Goal: Task Accomplishment & Management: Use online tool/utility

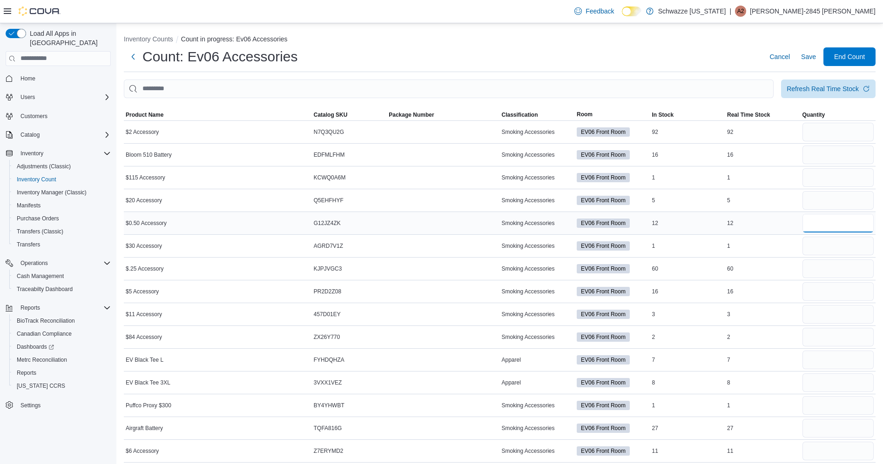
click at [861, 225] on input "number" at bounding box center [838, 223] width 72 height 19
click at [856, 272] on input "number" at bounding box center [838, 269] width 72 height 19
type input "**"
click at [850, 294] on input "number" at bounding box center [838, 292] width 72 height 19
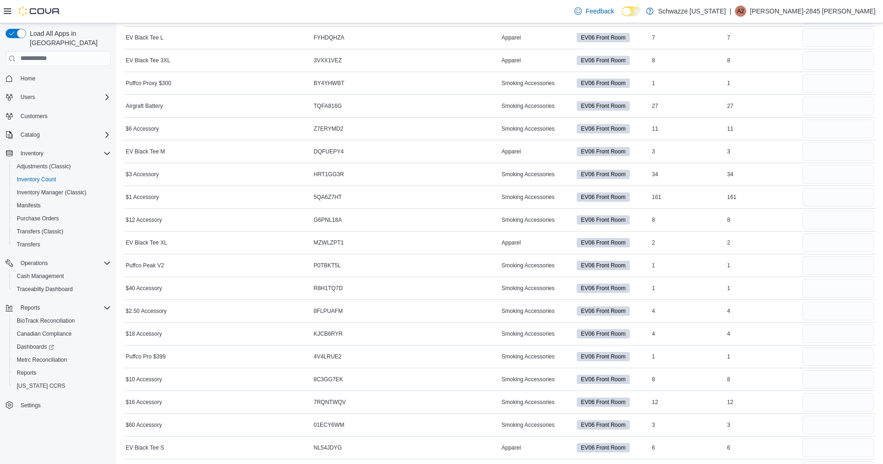
scroll to position [348, 0]
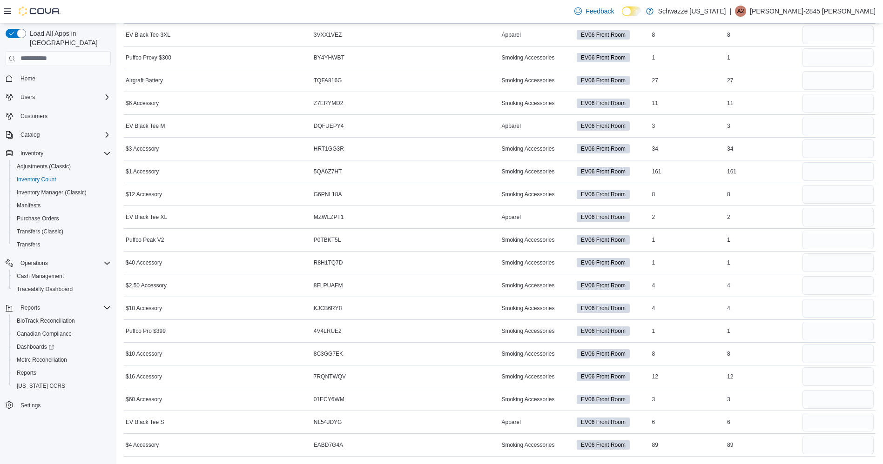
type input "**"
click at [820, 377] on input "number" at bounding box center [838, 377] width 72 height 19
type input "**"
click at [845, 353] on input "number" at bounding box center [838, 354] width 72 height 19
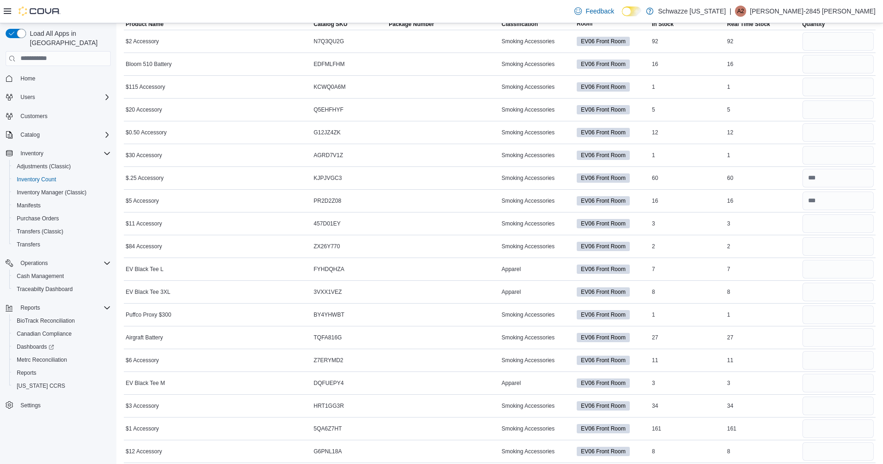
scroll to position [94, 0]
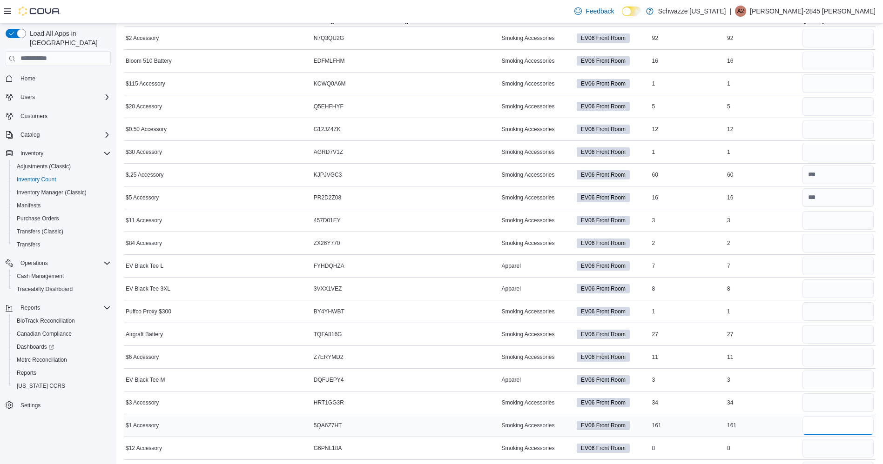
click at [860, 422] on input "number" at bounding box center [838, 426] width 72 height 19
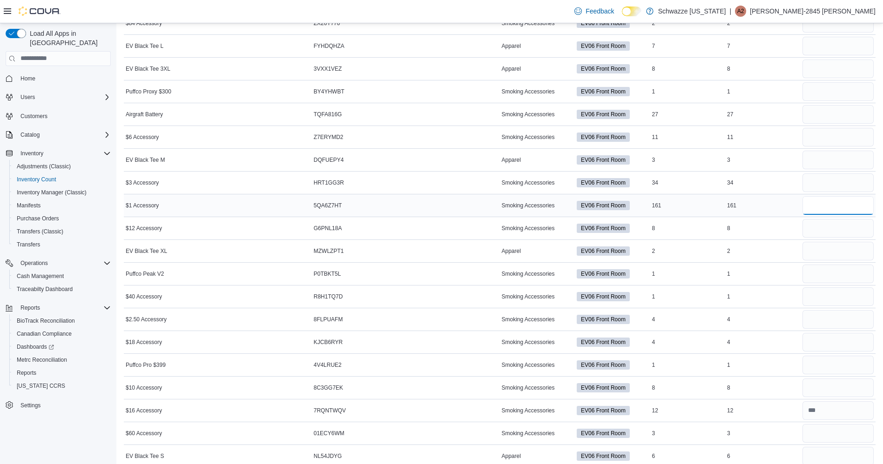
scroll to position [348, 0]
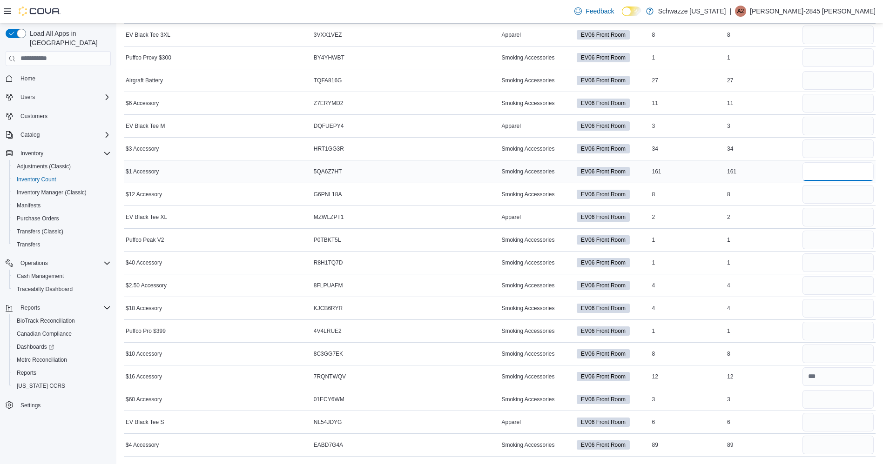
type input "***"
click at [841, 353] on input "number" at bounding box center [838, 354] width 72 height 19
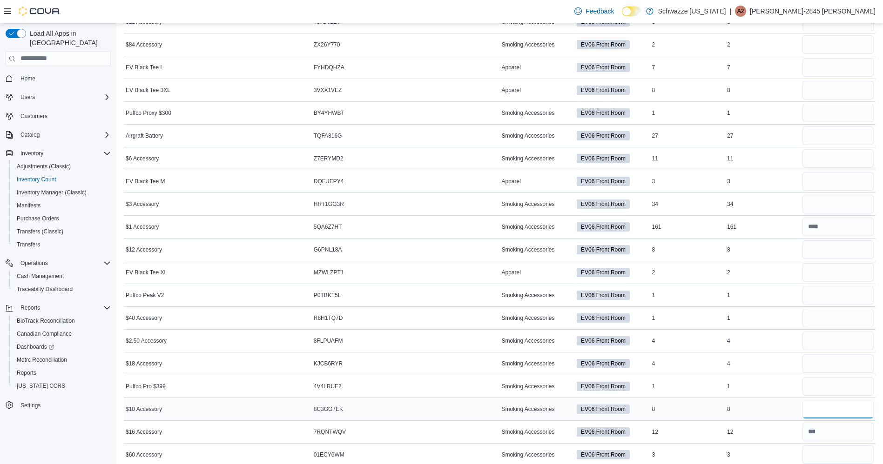
scroll to position [292, 0]
type input "*"
click at [849, 252] on input "number" at bounding box center [838, 250] width 72 height 19
type input "*"
click at [854, 435] on input "number" at bounding box center [838, 433] width 72 height 19
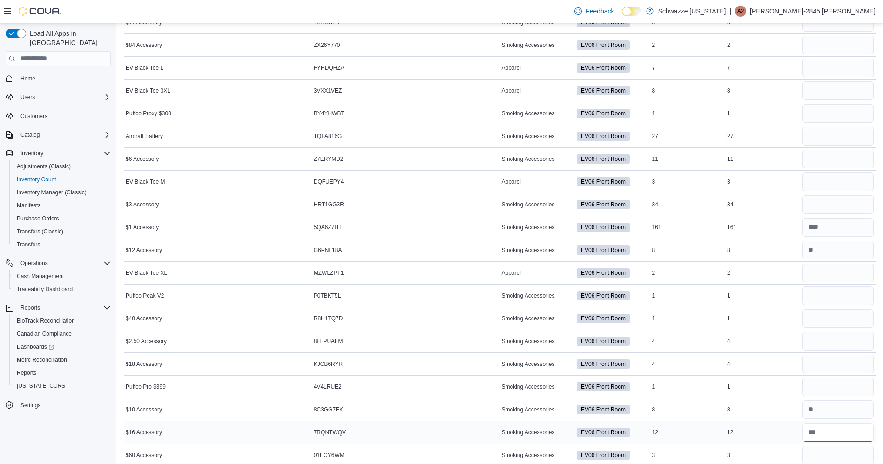
click at [838, 435] on input "number" at bounding box center [838, 433] width 72 height 19
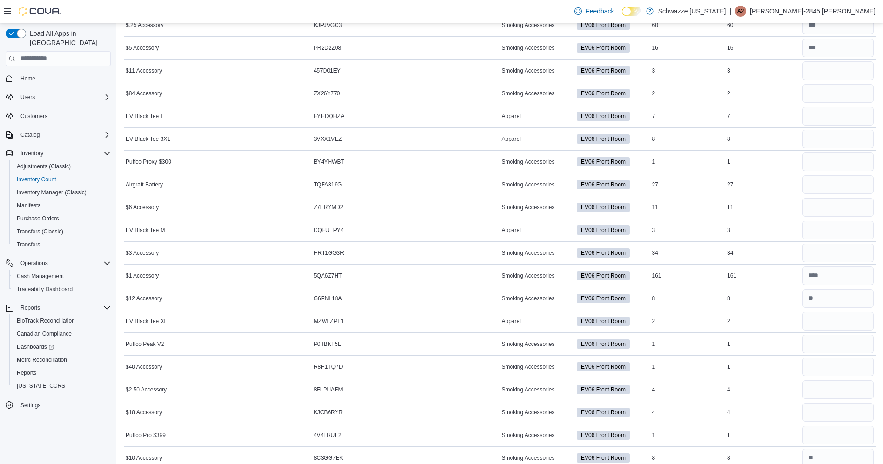
scroll to position [248, 0]
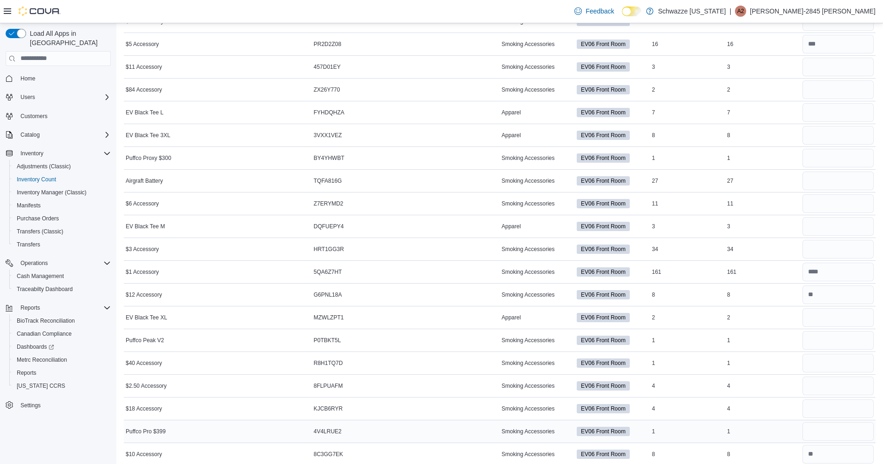
type input "**"
click at [837, 424] on input "number" at bounding box center [838, 432] width 72 height 19
click at [854, 408] on input "number" at bounding box center [838, 409] width 72 height 19
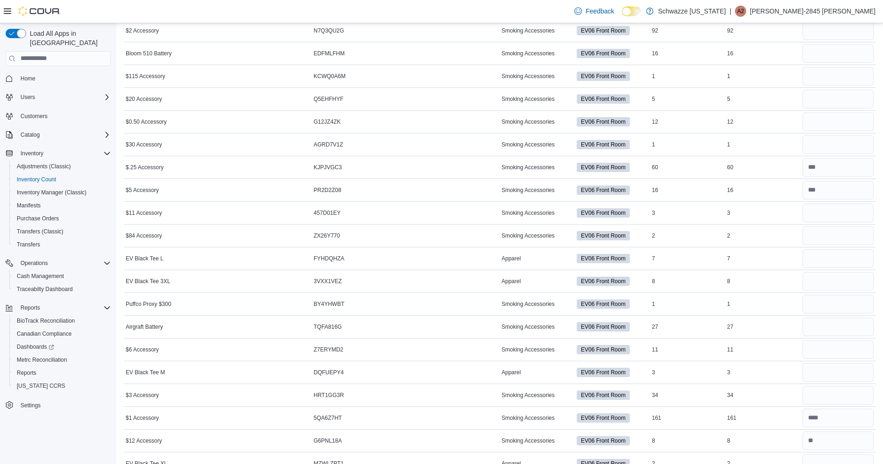
scroll to position [93, 0]
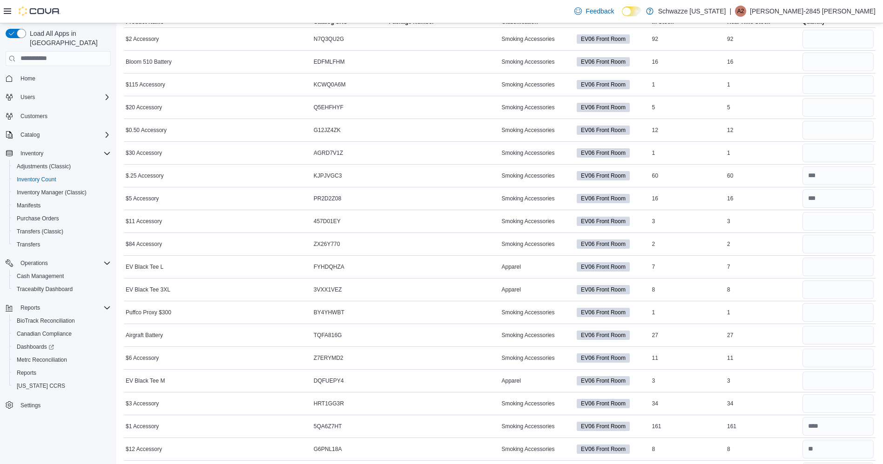
type input "*"
click at [840, 111] on input "number" at bounding box center [838, 107] width 72 height 19
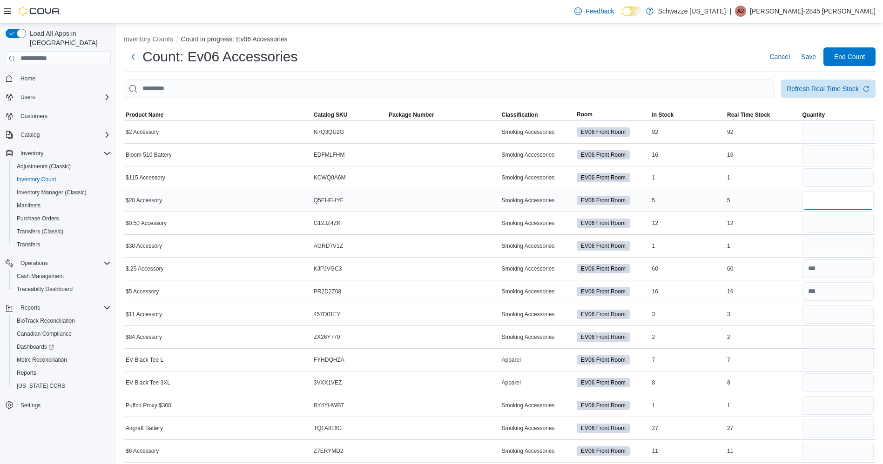
scroll to position [3, 0]
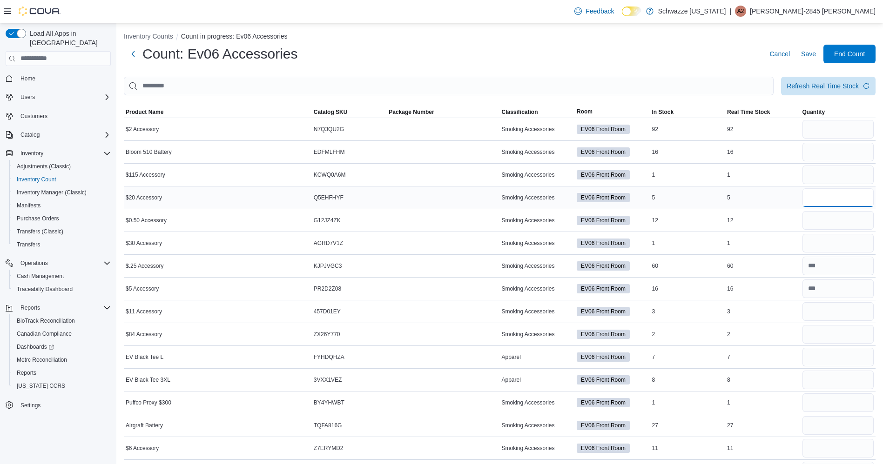
type input "*"
click at [851, 172] on input "number" at bounding box center [838, 175] width 72 height 19
type input "*"
click at [855, 133] on input "number" at bounding box center [838, 129] width 72 height 19
type input "**"
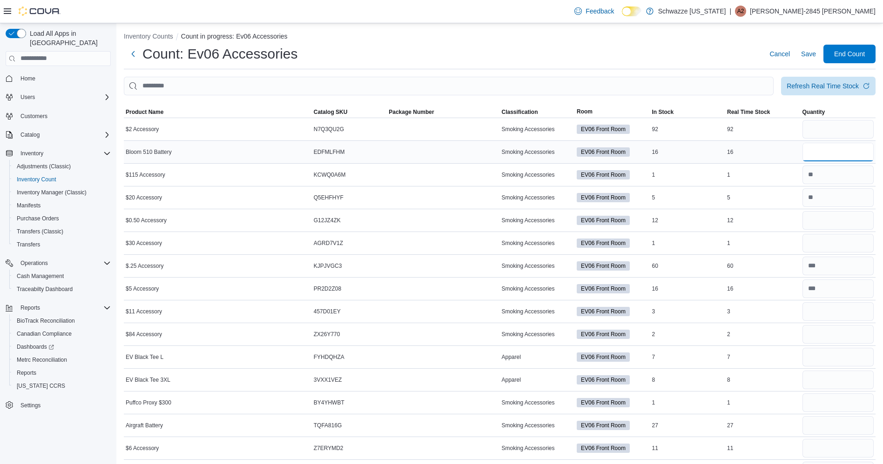
click at [843, 152] on input "number" at bounding box center [838, 152] width 72 height 19
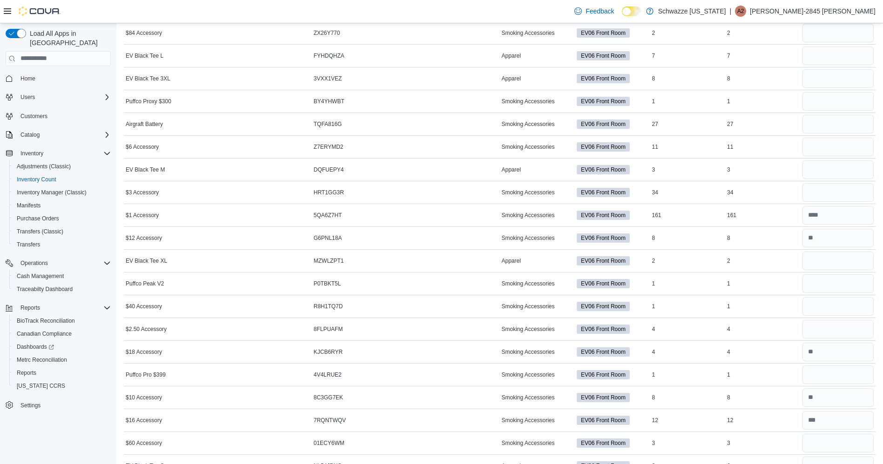
scroll to position [306, 0]
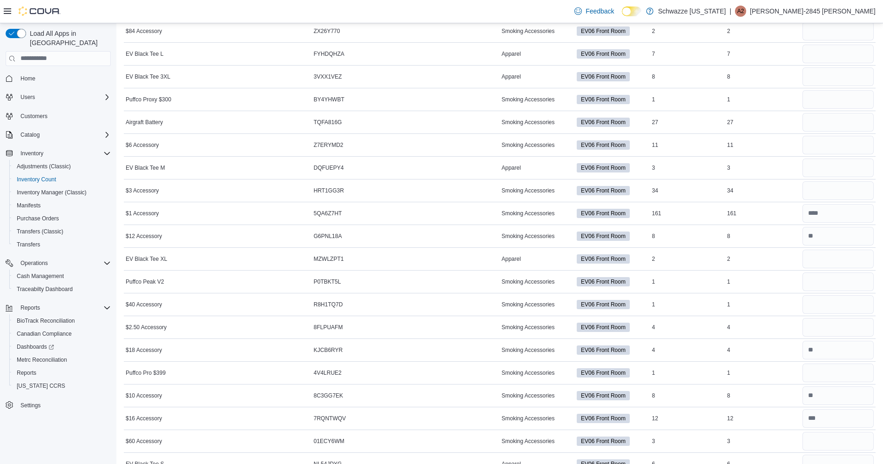
type input "**"
click at [833, 329] on input "number" at bounding box center [838, 327] width 72 height 19
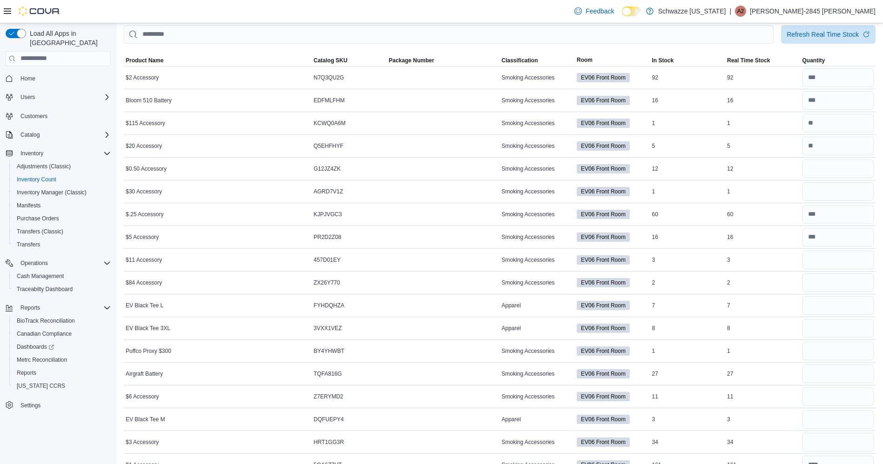
scroll to position [0, 0]
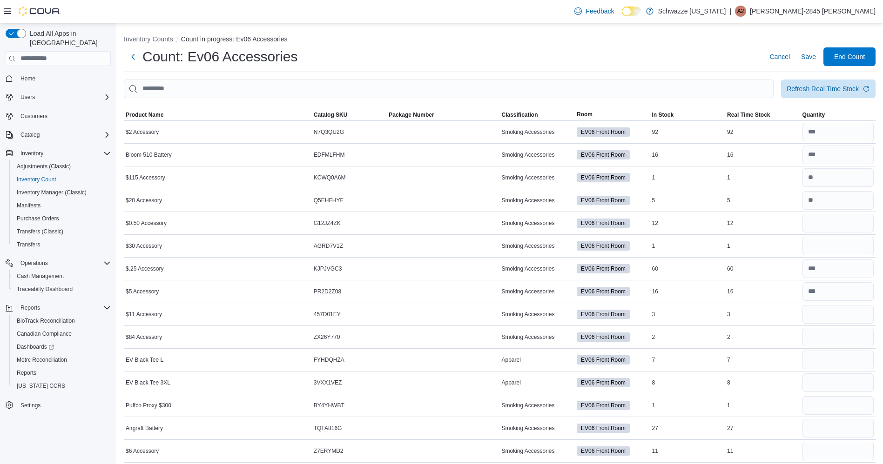
type input "*"
click at [280, 90] on input "This is a search bar. After typing your query, hit enter to filter the results …" at bounding box center [449, 89] width 650 height 19
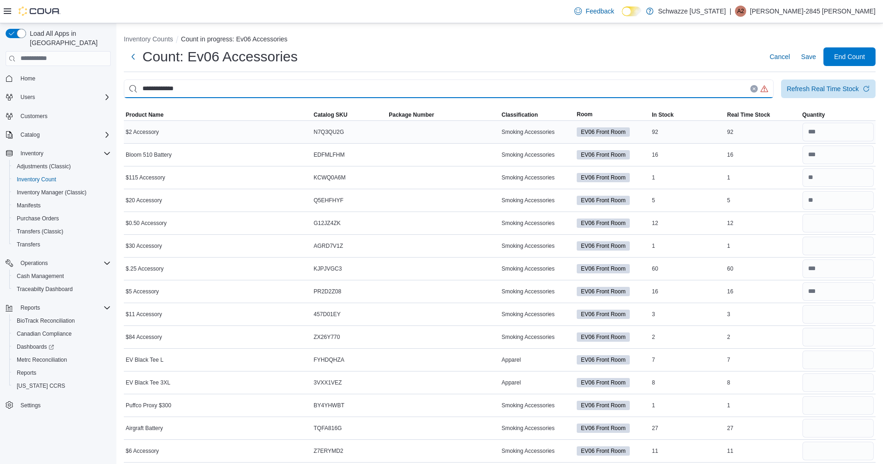
type input "**********"
click at [755, 89] on icon "Clear input" at bounding box center [754, 88] width 2 height 2
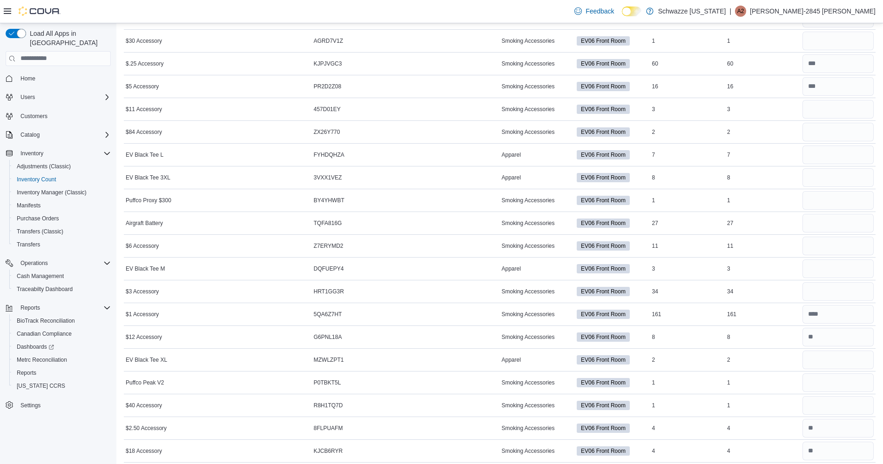
scroll to position [209, 0]
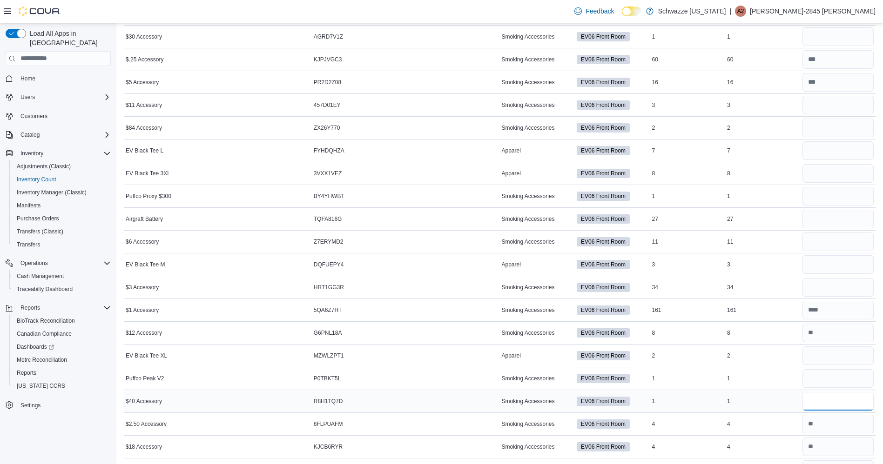
click at [846, 406] on input "number" at bounding box center [838, 401] width 72 height 19
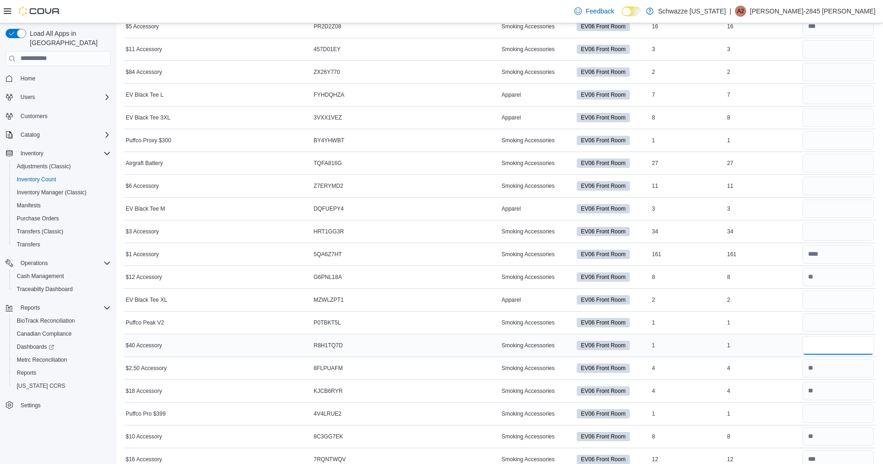
scroll to position [348, 0]
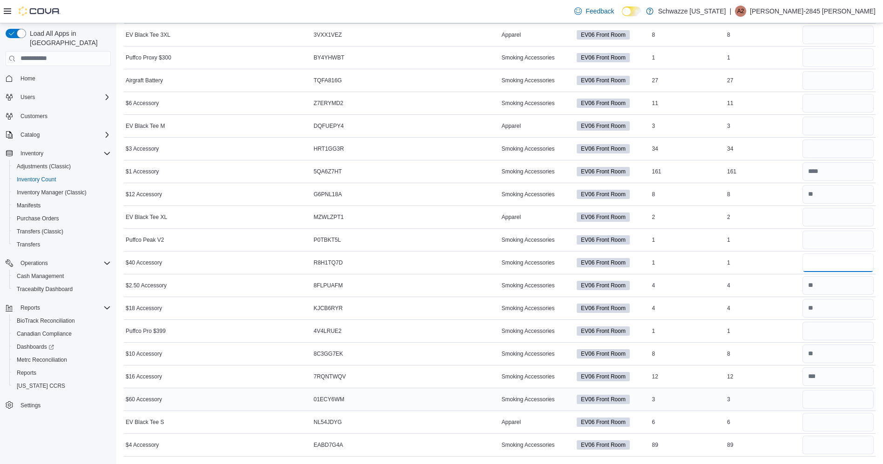
type input "*"
click at [847, 403] on input "number" at bounding box center [838, 399] width 72 height 19
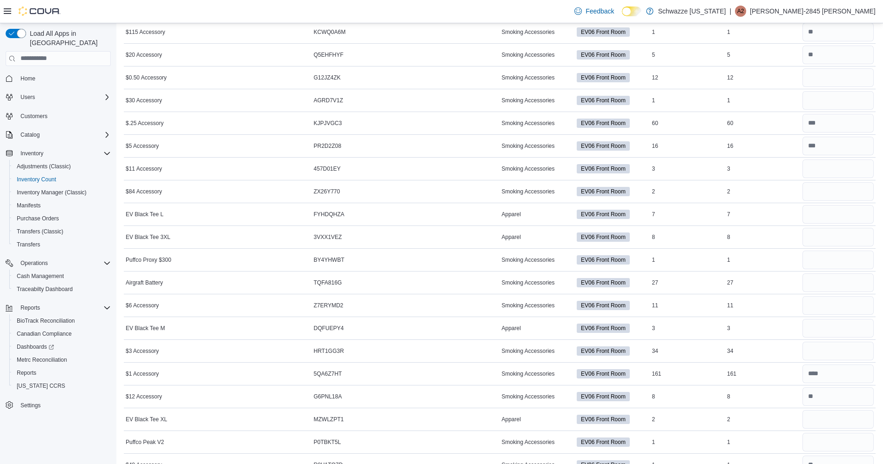
scroll to position [149, 0]
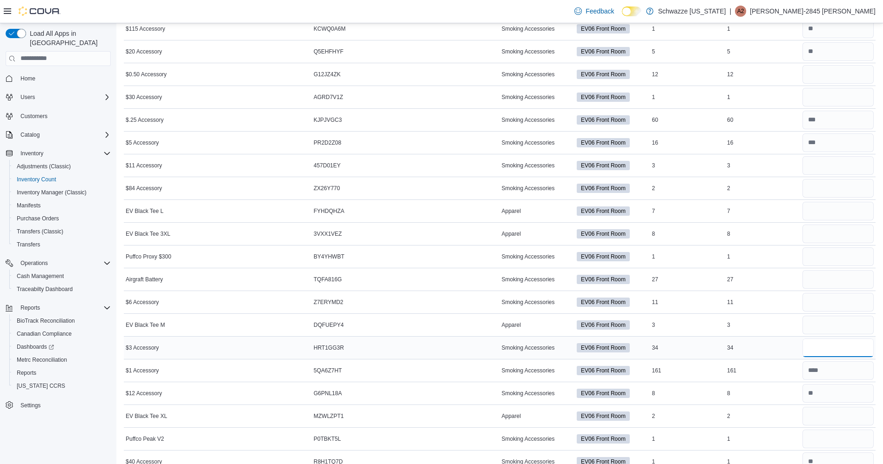
click at [847, 350] on input "number" at bounding box center [838, 348] width 72 height 19
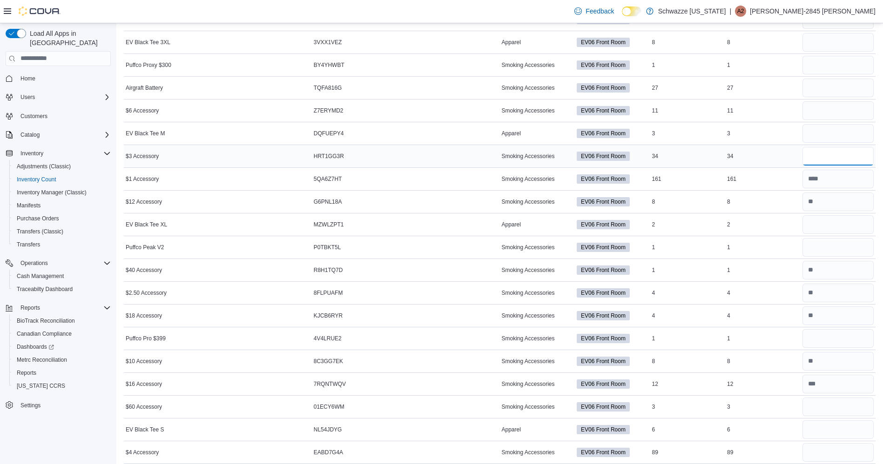
scroll to position [348, 0]
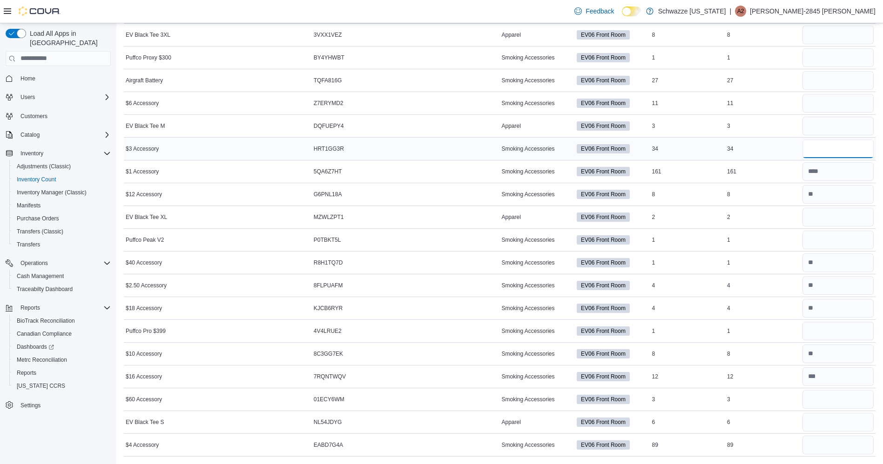
type input "**"
click at [846, 404] on input "number" at bounding box center [838, 399] width 72 height 19
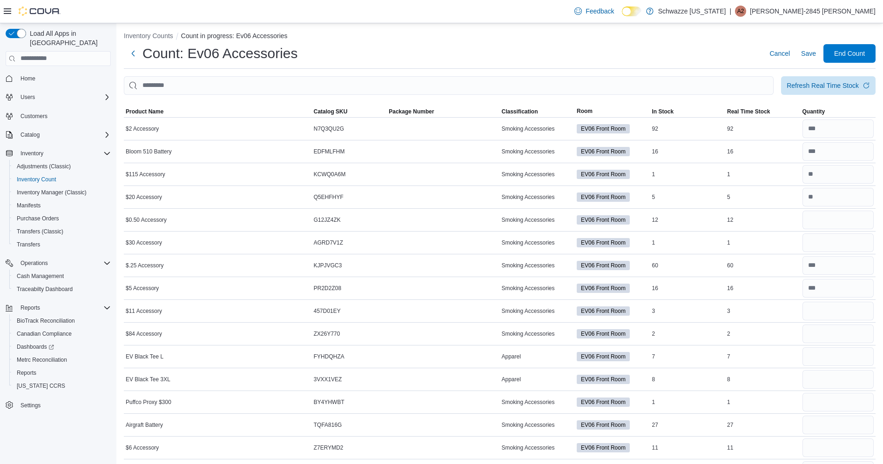
scroll to position [3, 0]
type input "*"
click at [846, 337] on input "number" at bounding box center [838, 334] width 72 height 19
type input "*"
click at [854, 312] on input "number" at bounding box center [838, 312] width 72 height 19
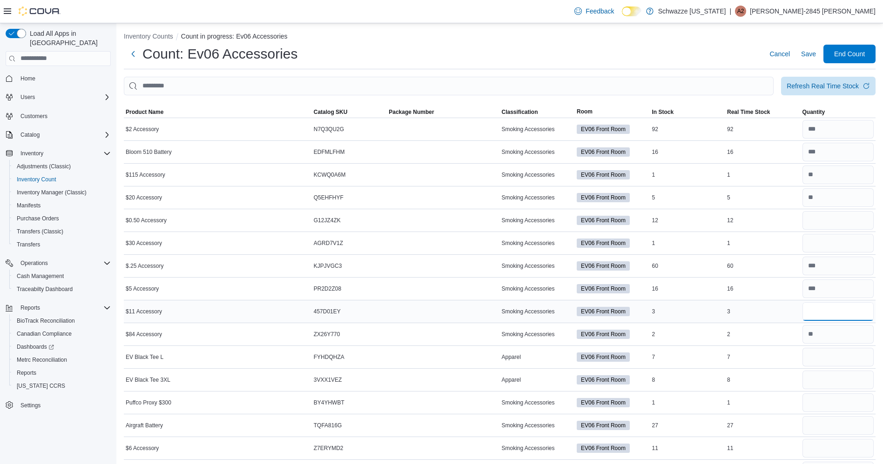
type input "*"
click at [833, 219] on input "number" at bounding box center [838, 220] width 72 height 19
type input "**"
click at [859, 246] on input "number" at bounding box center [838, 243] width 72 height 19
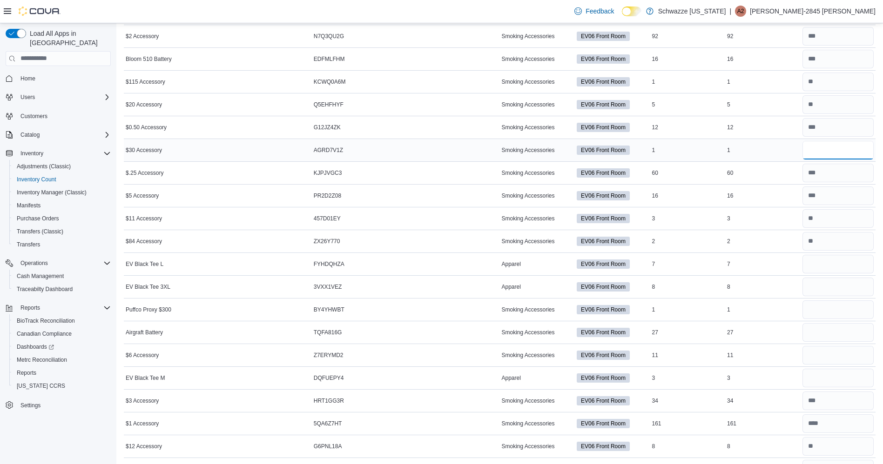
scroll to position [101, 0]
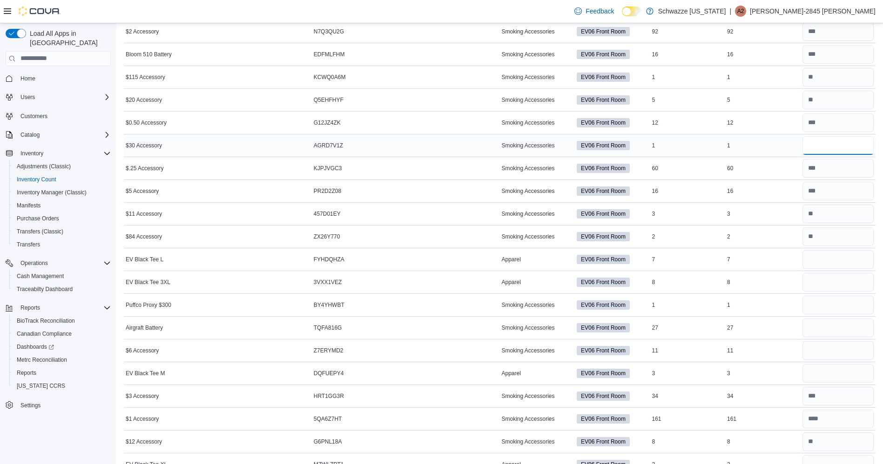
type input "*"
click at [838, 352] on input "number" at bounding box center [838, 351] width 72 height 19
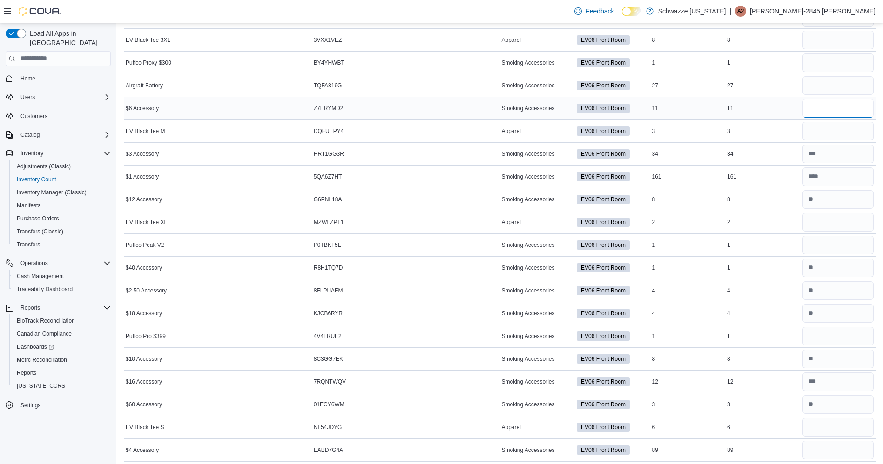
scroll to position [348, 0]
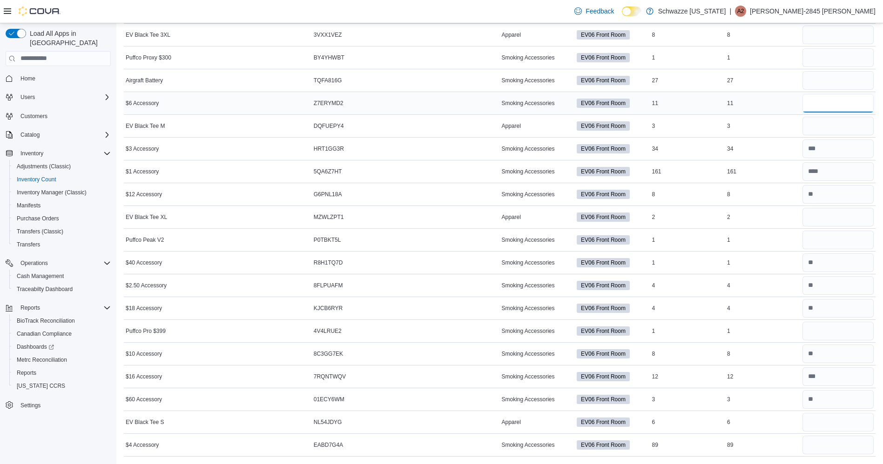
type input "**"
click at [865, 450] on input "number" at bounding box center [838, 445] width 72 height 19
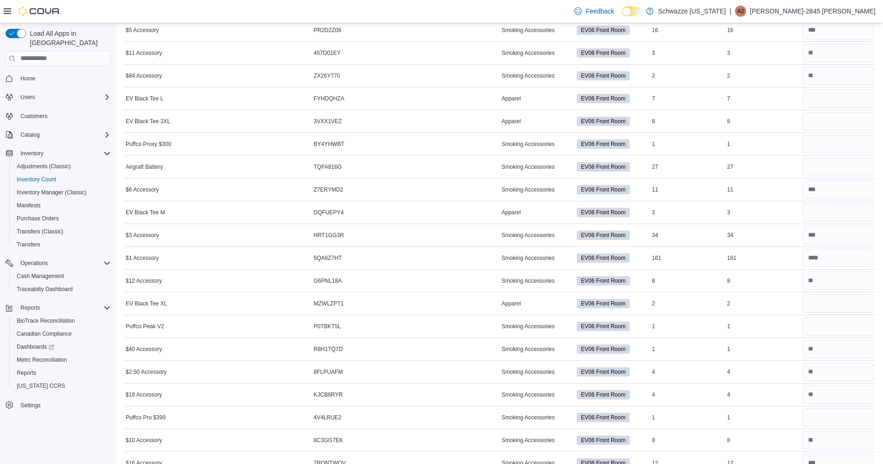
scroll to position [261, 0]
type input "**"
click at [851, 146] on input "number" at bounding box center [838, 145] width 72 height 19
type input "*"
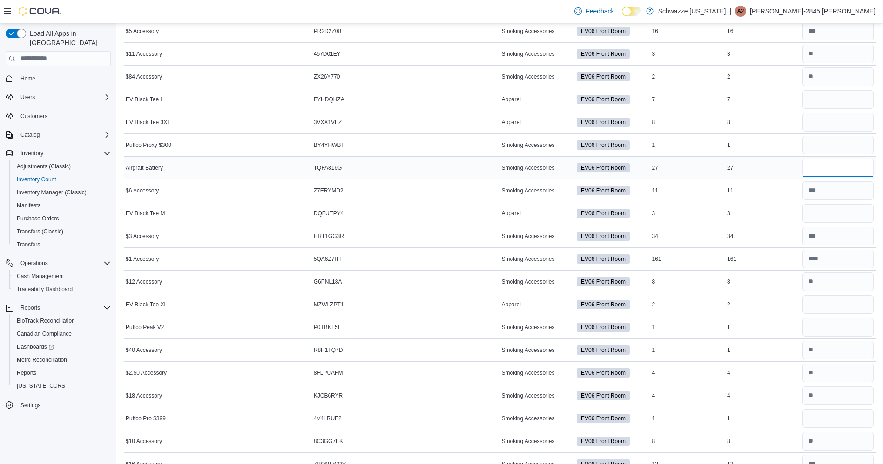
click at [857, 169] on input "number" at bounding box center [838, 168] width 72 height 19
type input "**"
click at [851, 330] on input "number" at bounding box center [838, 327] width 72 height 19
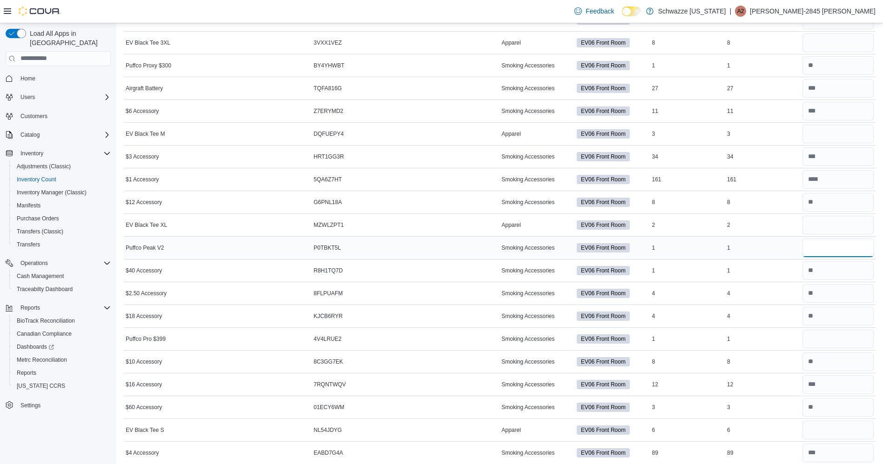
scroll to position [348, 0]
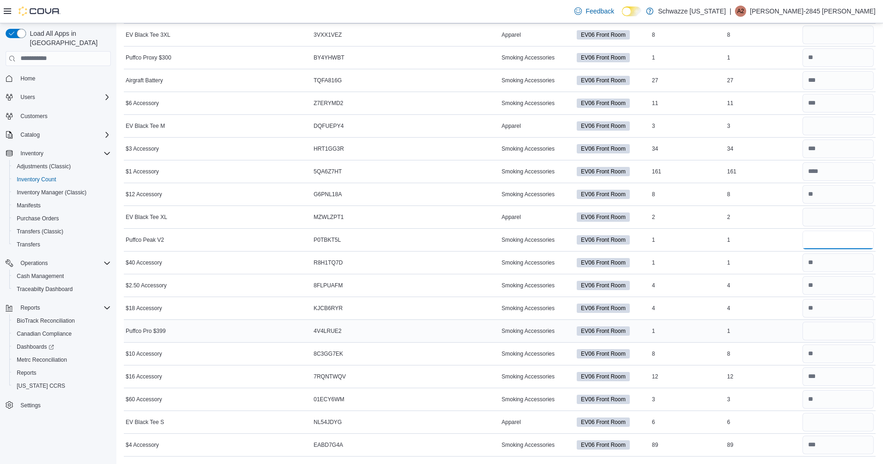
type input "*"
click at [845, 333] on input "number" at bounding box center [838, 331] width 72 height 19
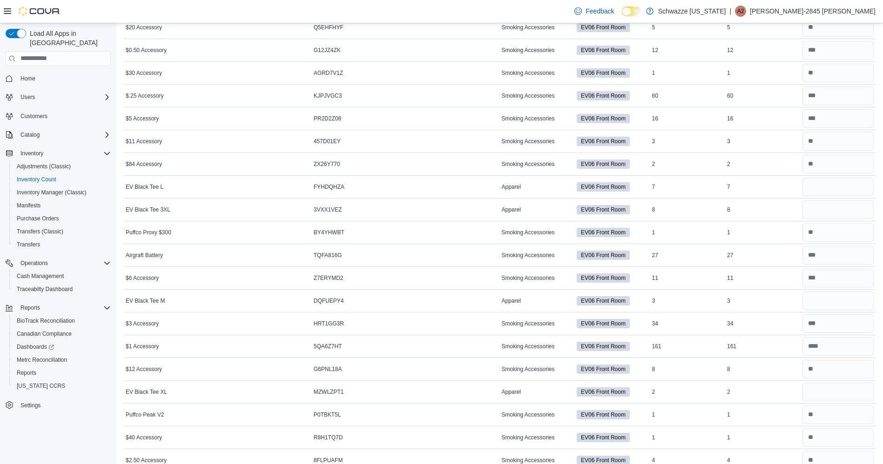
type input "*"
click at [852, 188] on input "number" at bounding box center [838, 187] width 72 height 19
type input "*"
click at [845, 211] on input "number" at bounding box center [838, 210] width 72 height 19
type input "*"
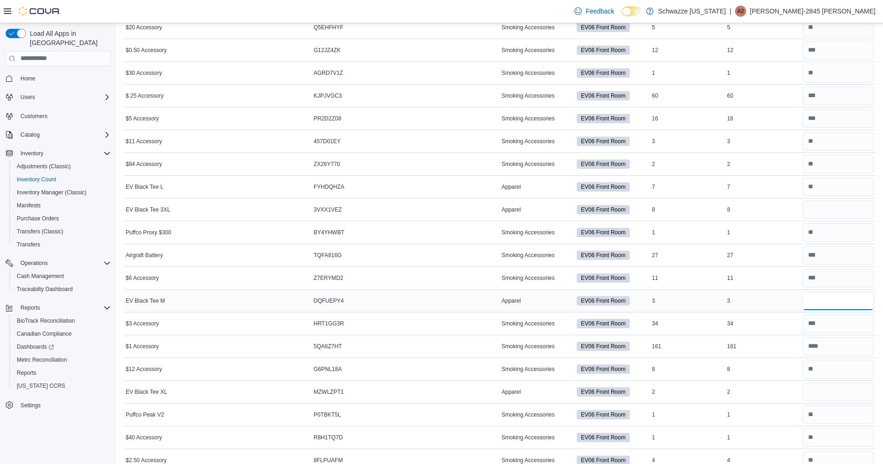
click at [843, 303] on input "number" at bounding box center [838, 301] width 72 height 19
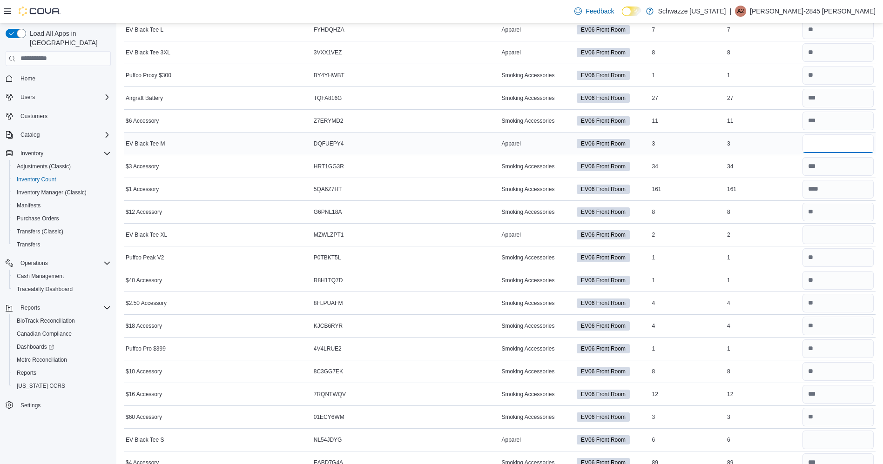
scroll to position [331, 0]
type input "*"
click at [835, 235] on input "number" at bounding box center [838, 234] width 72 height 19
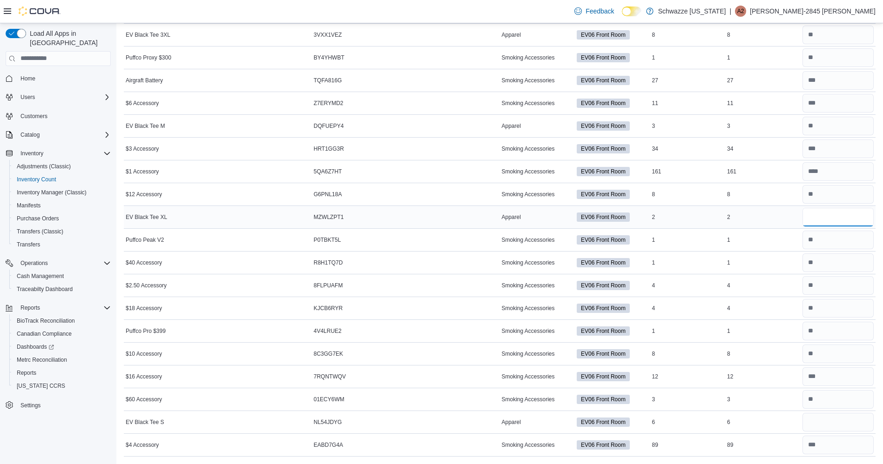
type input "*"
click at [841, 426] on input "number" at bounding box center [838, 422] width 72 height 19
type input "*"
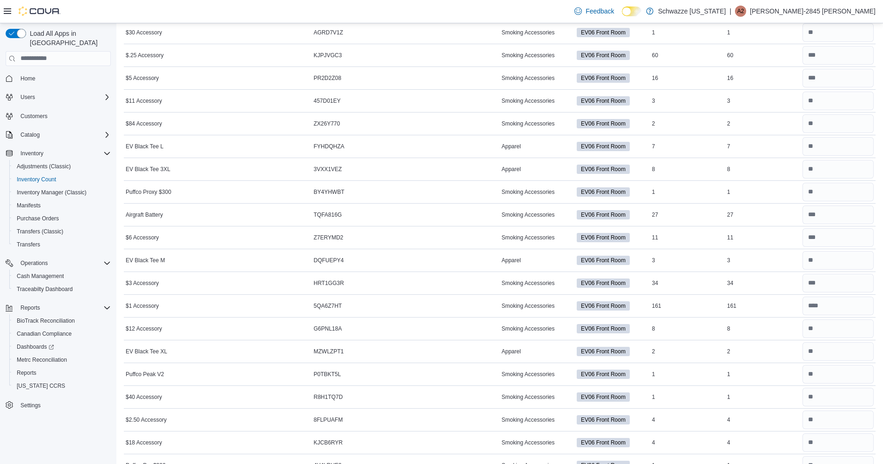
scroll to position [0, 0]
